Goal: Task Accomplishment & Management: Complete application form

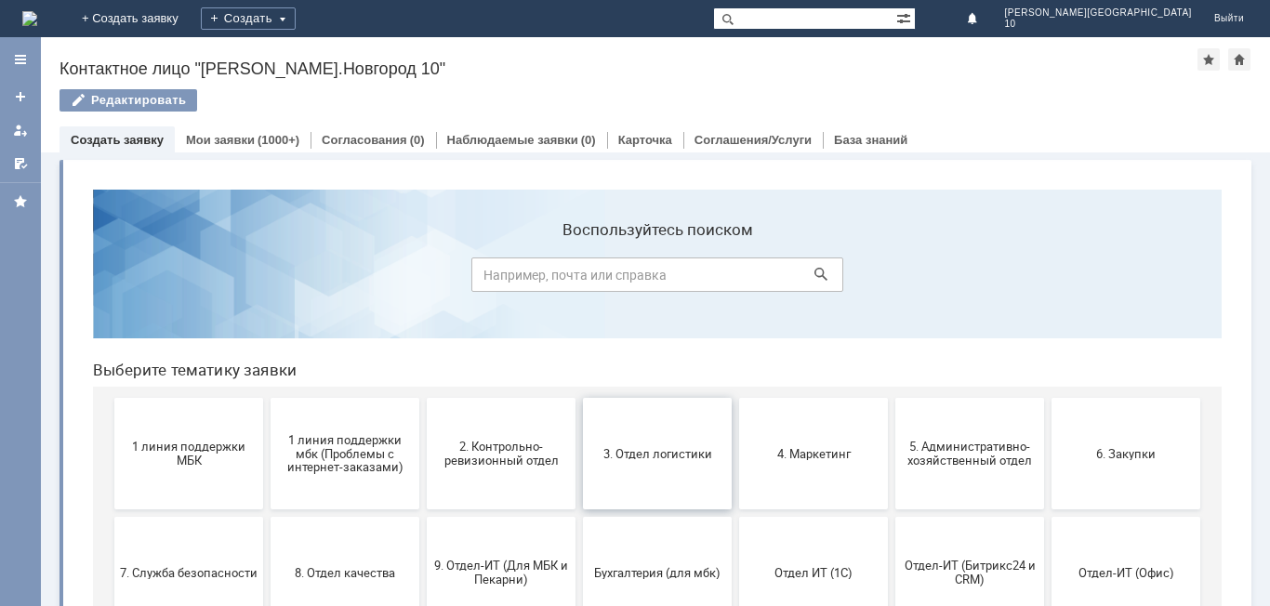
click at [645, 471] on button "3. Отдел логистики" at bounding box center [657, 454] width 149 height 112
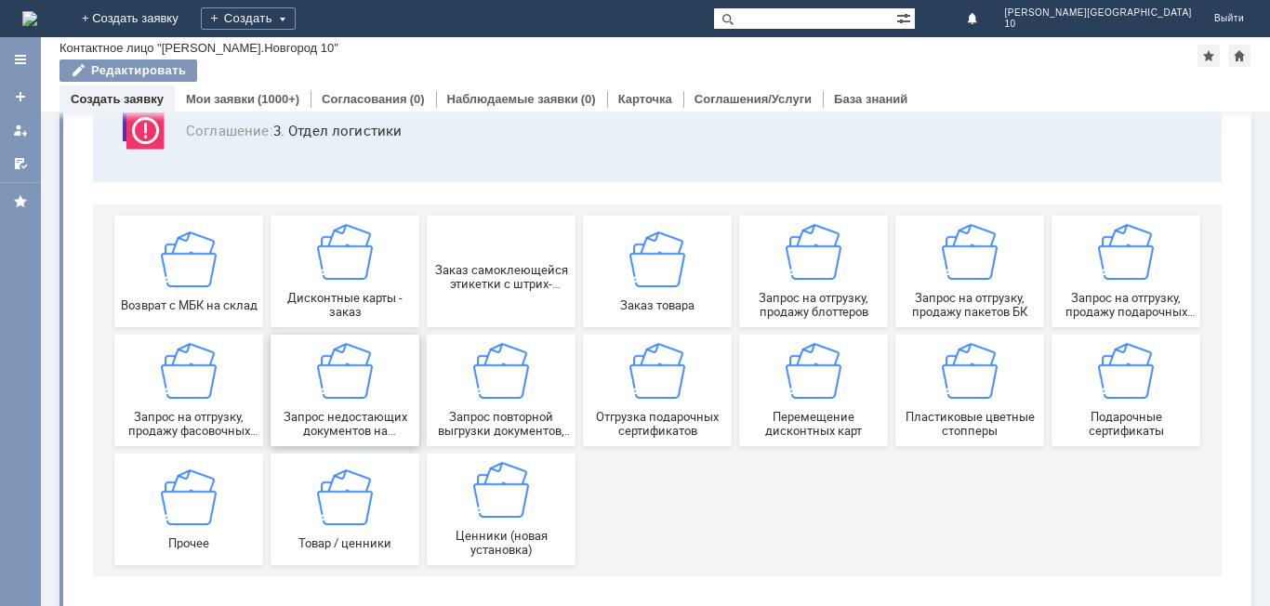
scroll to position [154, 0]
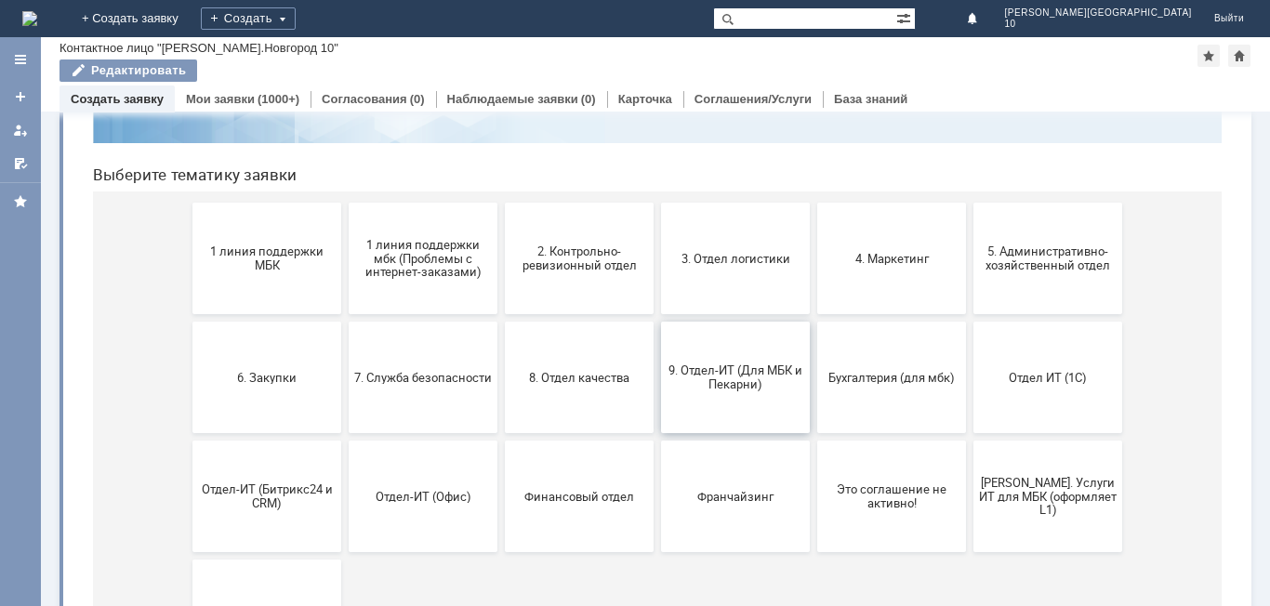
click at [743, 373] on span "9. Отдел-ИТ (Для МБК и Пекарни)" at bounding box center [736, 378] width 138 height 28
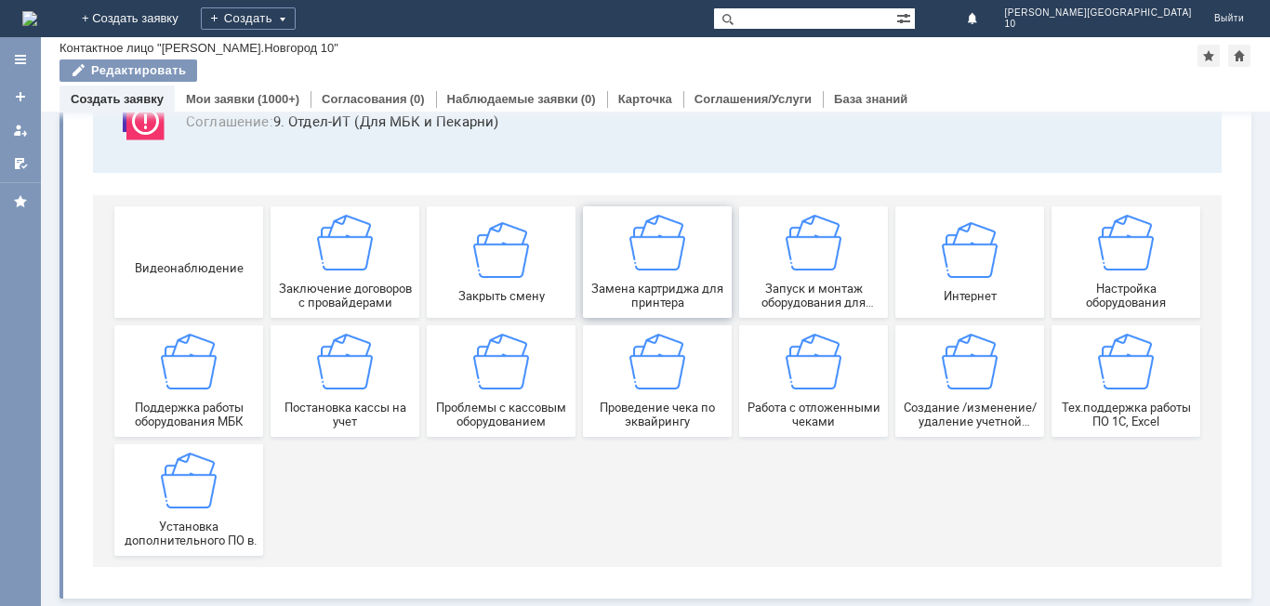
click at [660, 301] on span "Замена картриджа для принтера" at bounding box center [658, 296] width 138 height 28
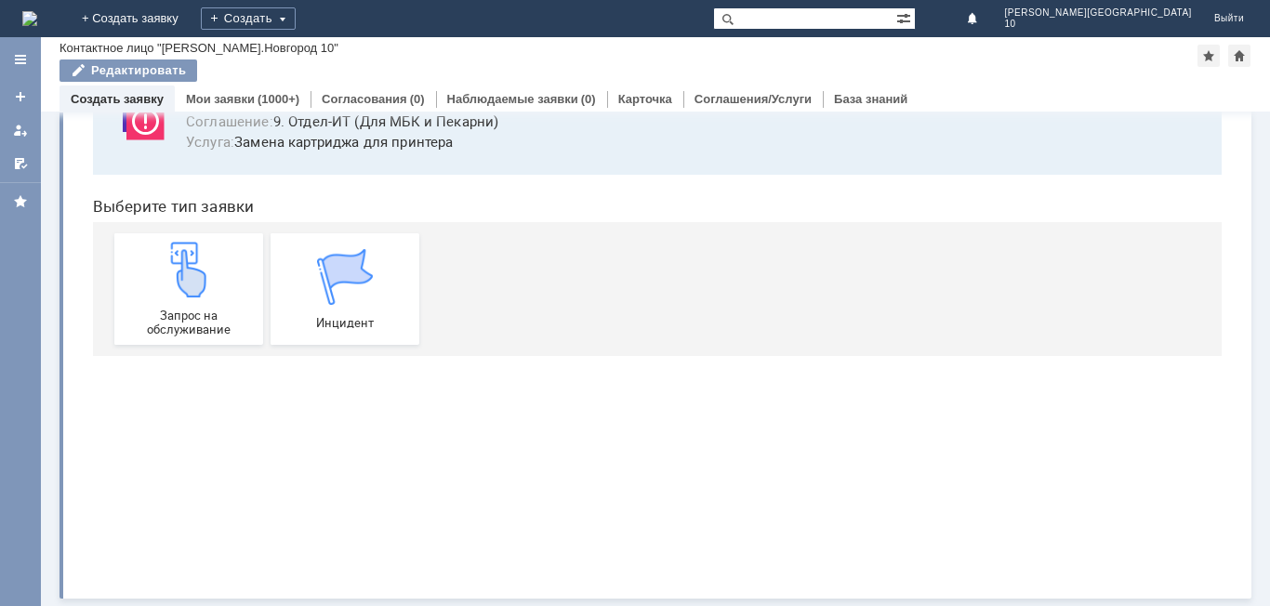
scroll to position [0, 0]
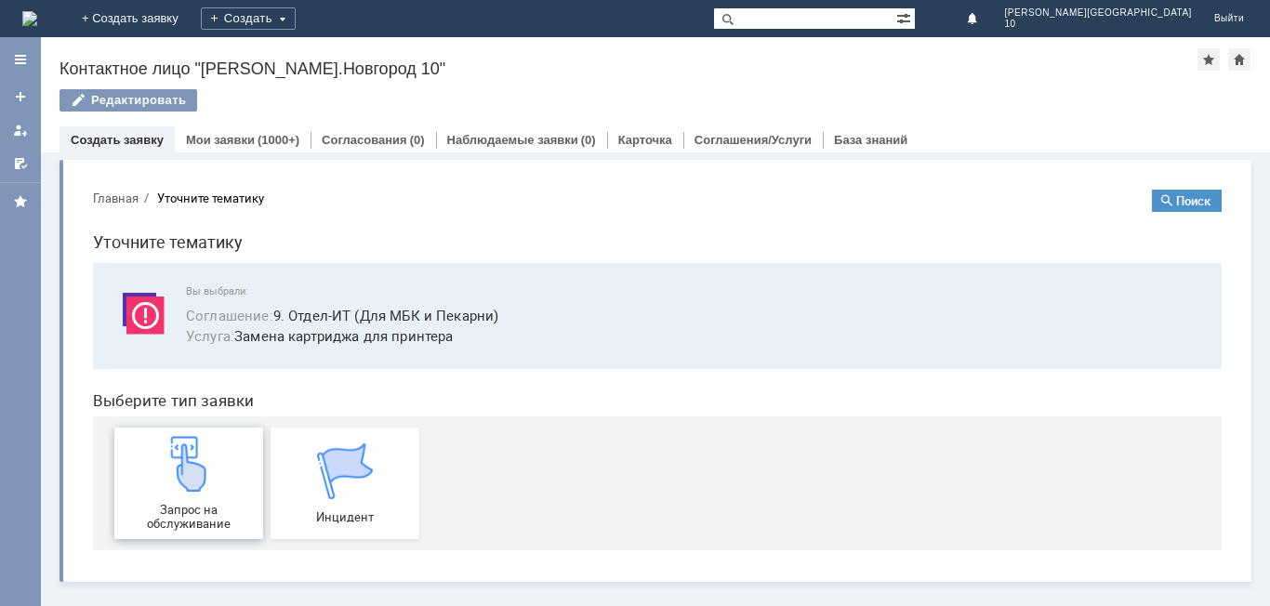
click at [198, 461] on img at bounding box center [189, 464] width 56 height 56
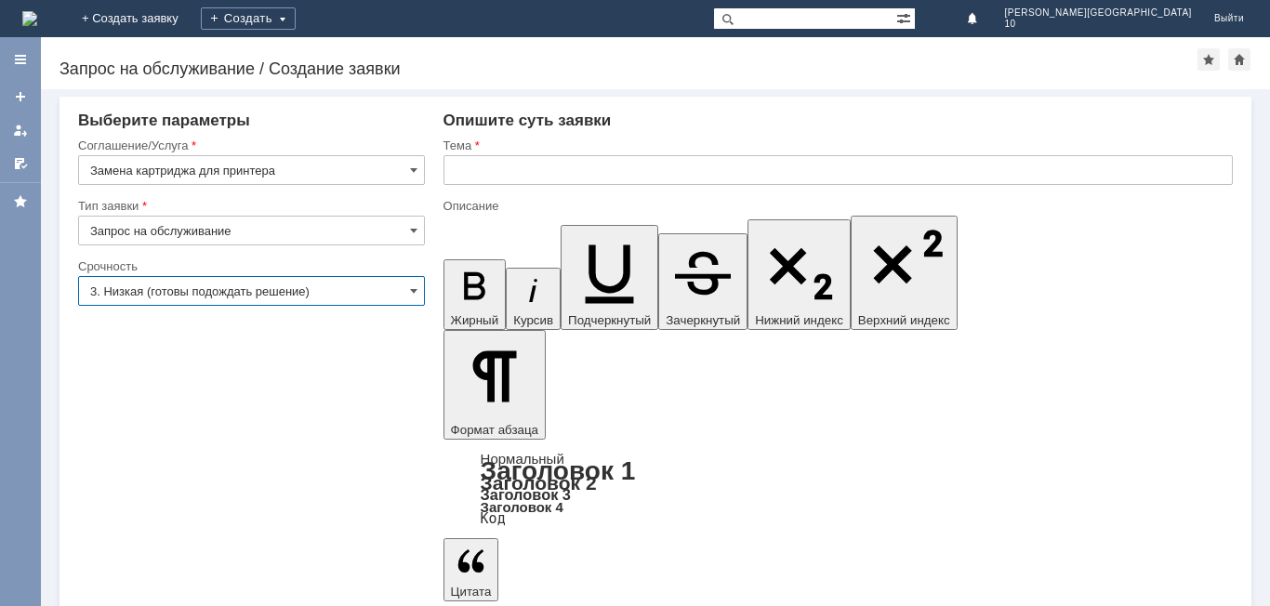
click at [405, 293] on input "3. Низкая (готовы подождать решение)" at bounding box center [251, 291] width 347 height 30
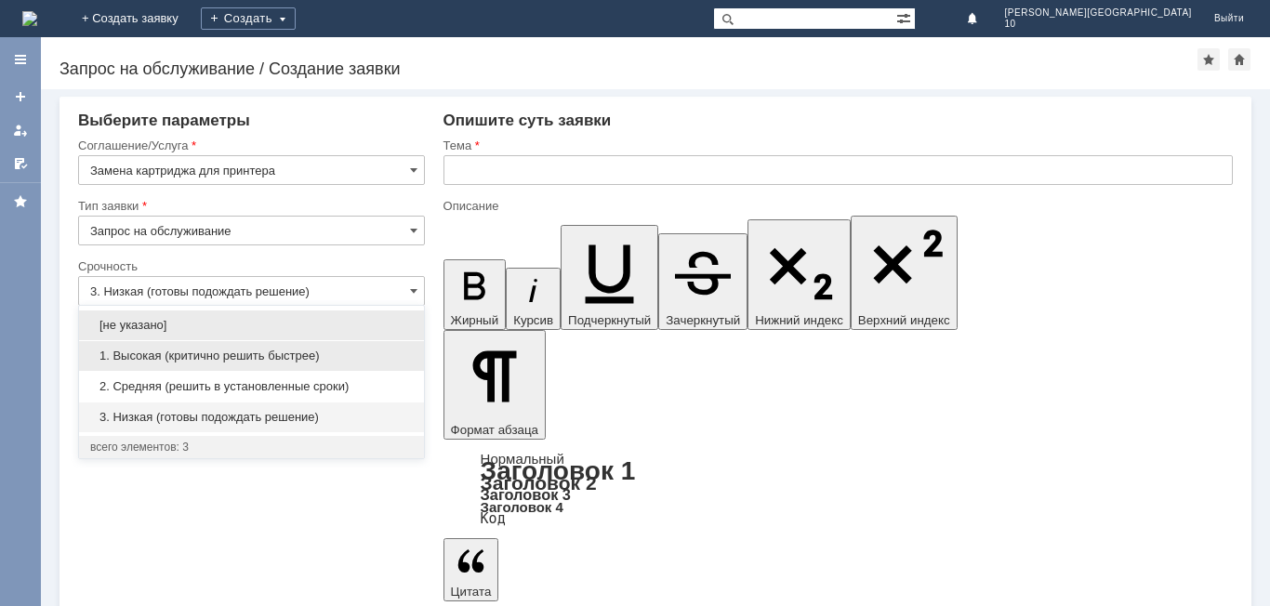
click at [209, 362] on span "1. Высокая (критично решить быстрее)" at bounding box center [251, 356] width 323 height 15
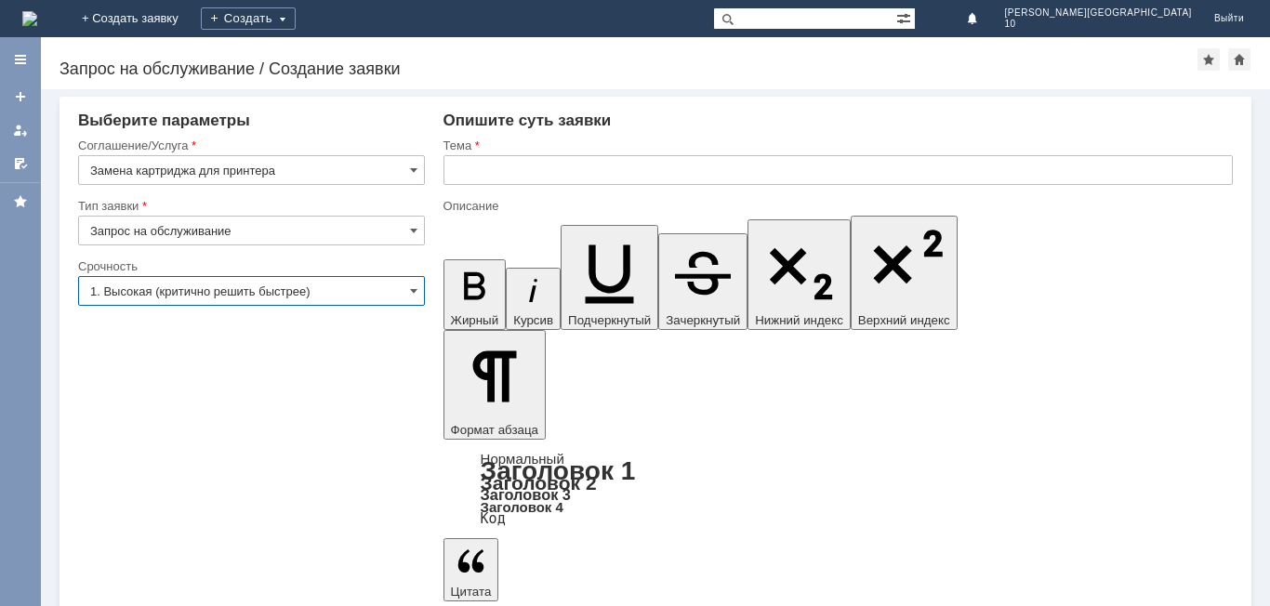
click at [405, 293] on input "1. Высокая (критично решить быстрее)" at bounding box center [251, 291] width 347 height 30
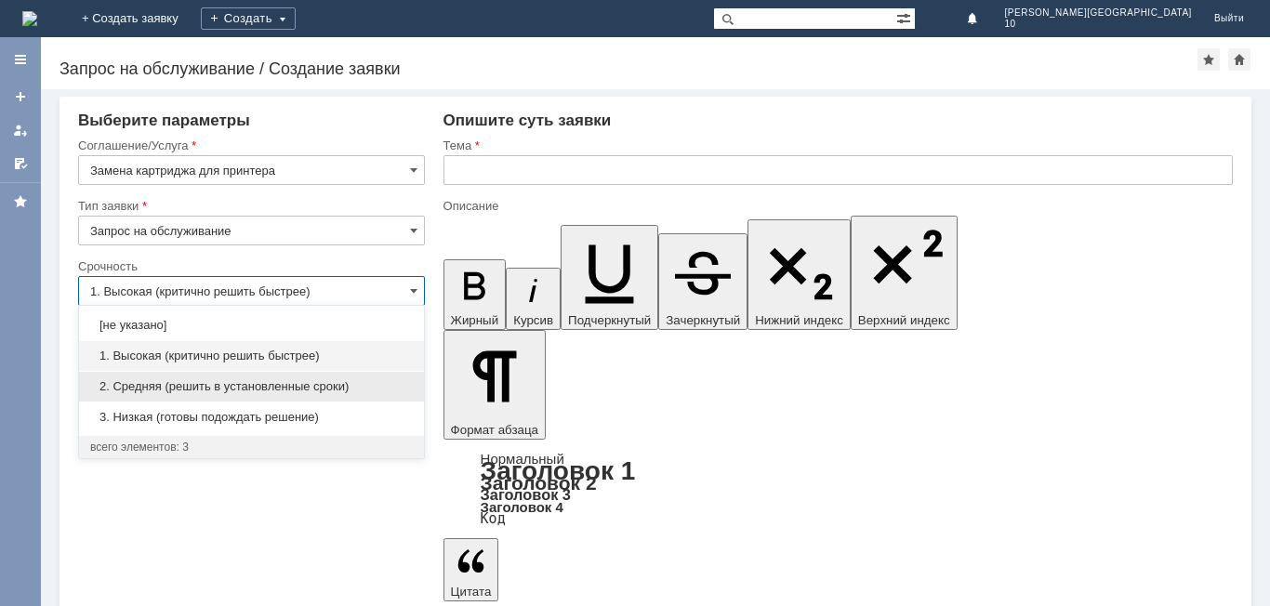
click at [215, 389] on span "2. Средняя (решить в установленные сроки)" at bounding box center [251, 386] width 323 height 15
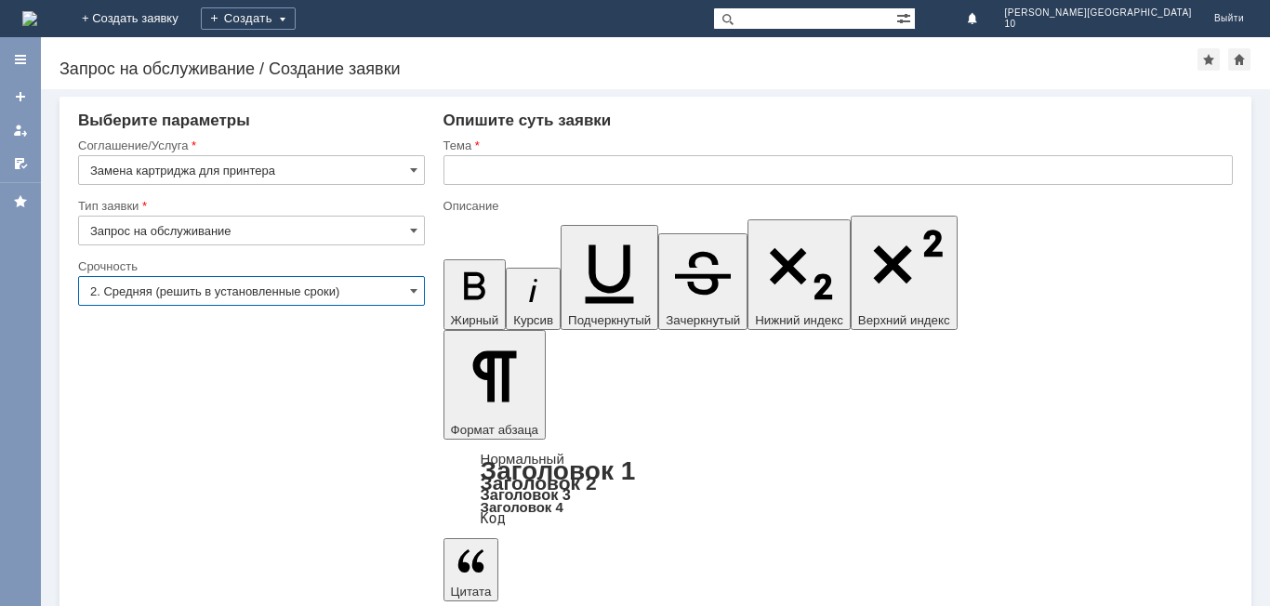
type input "2. Средняя (решить в установленные сроки)"
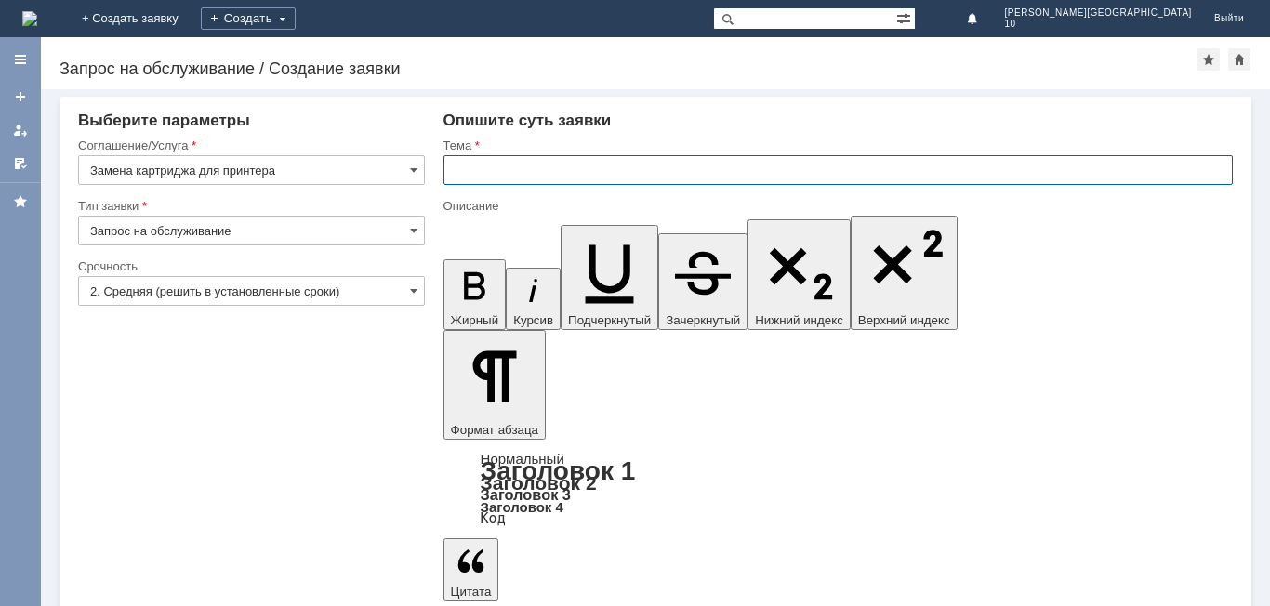
click at [485, 177] on input "text" at bounding box center [838, 170] width 789 height 30
type input "Замена картриджа для принтера."
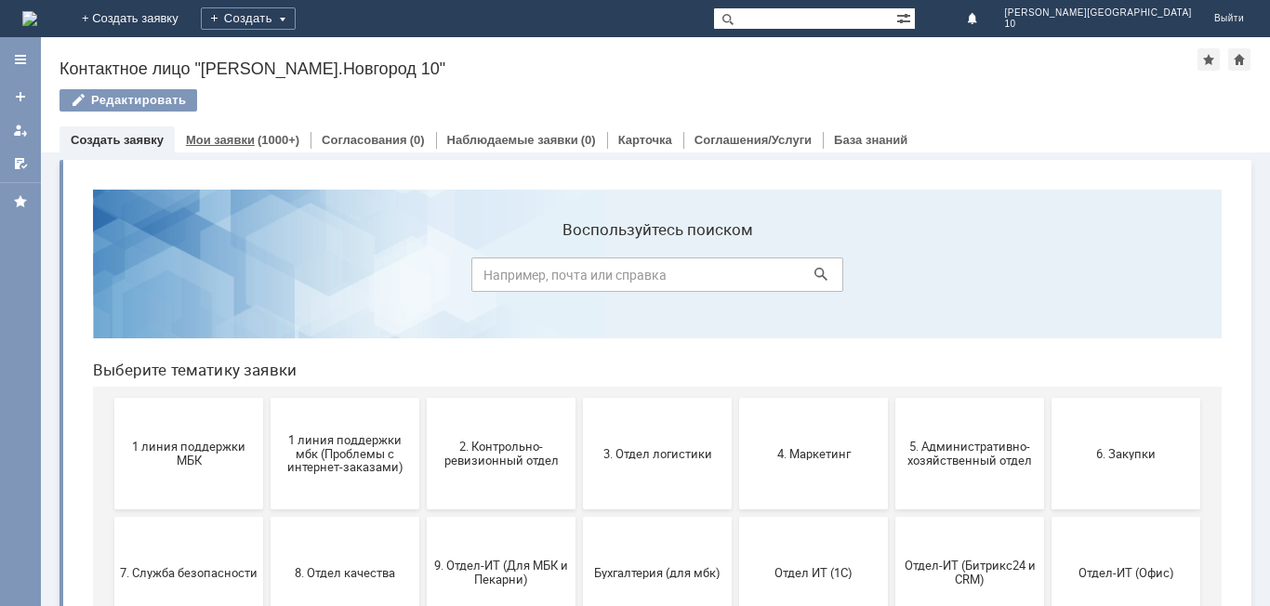
click at [240, 142] on link "Мои заявки" at bounding box center [220, 140] width 69 height 14
